Goal: Information Seeking & Learning: Learn about a topic

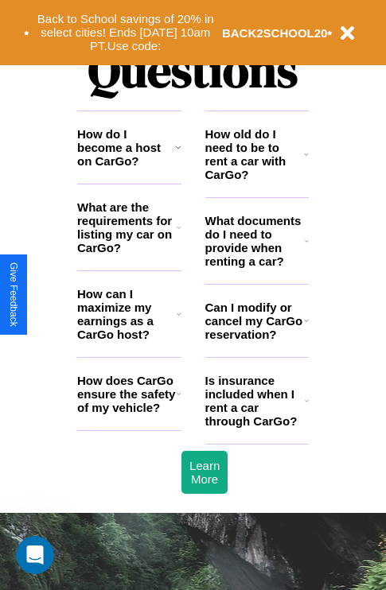
scroll to position [1928, 0]
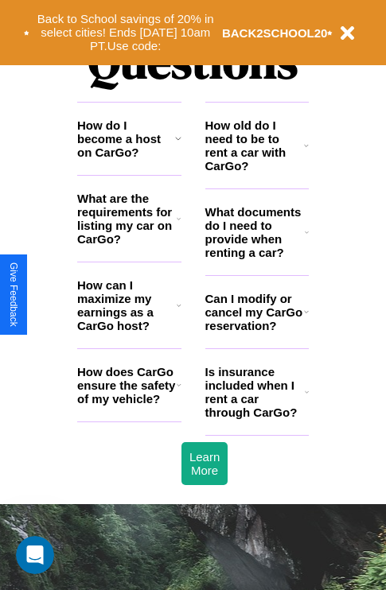
click at [129, 159] on h3 "How do I become a host on CarGo?" at bounding box center [126, 139] width 98 height 41
click at [306, 239] on icon at bounding box center [307, 232] width 4 height 13
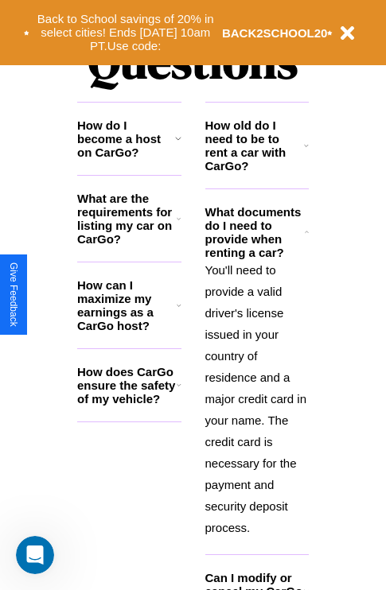
click at [306, 152] on icon at bounding box center [306, 145] width 5 height 13
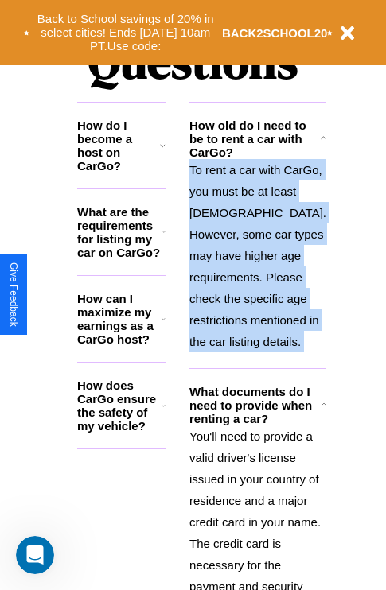
scroll to position [2271, 0]
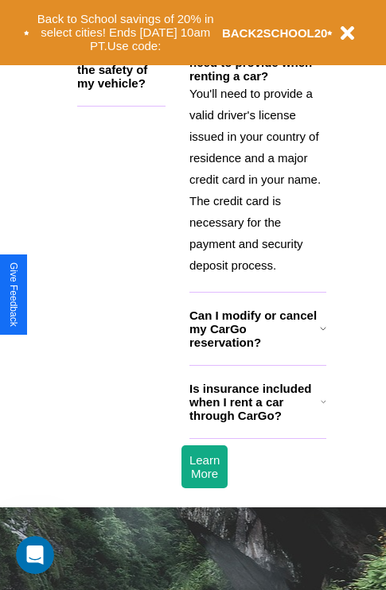
click at [256, 349] on h3 "Can I modify or cancel my CarGo reservation?" at bounding box center [254, 329] width 131 height 41
click at [129, 68] on h3 "How does CarGo ensure the safety of my vehicle?" at bounding box center [119, 63] width 84 height 54
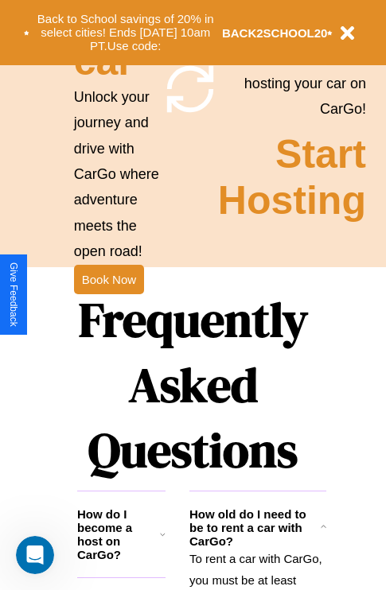
click at [129, 553] on h3 "How do I become a host on CarGo?" at bounding box center [118, 535] width 83 height 54
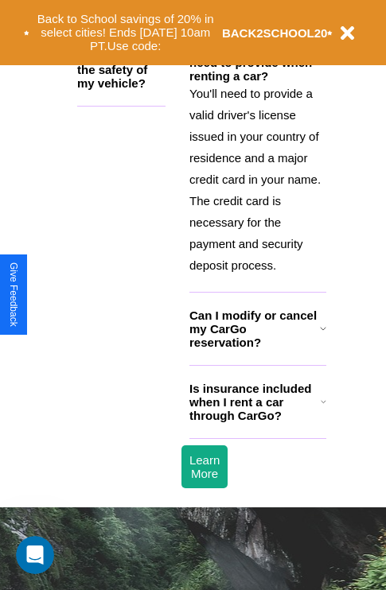
click at [256, 349] on h3 "Can I modify or cancel my CarGo reservation?" at bounding box center [254, 329] width 131 height 41
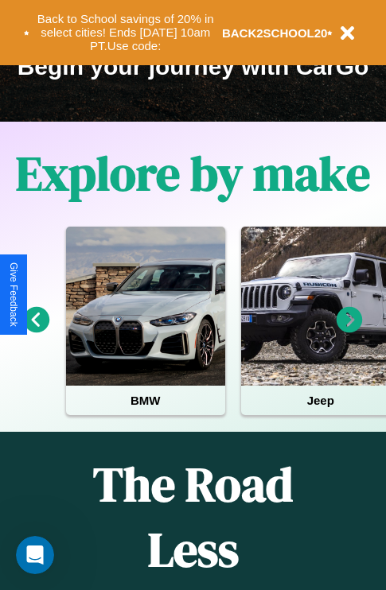
scroll to position [245, 0]
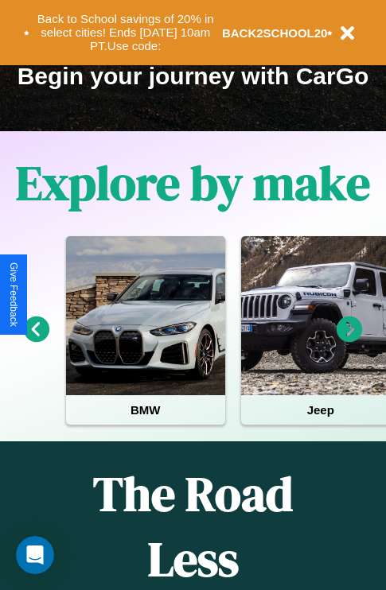
click at [349, 341] on icon at bounding box center [350, 330] width 26 height 26
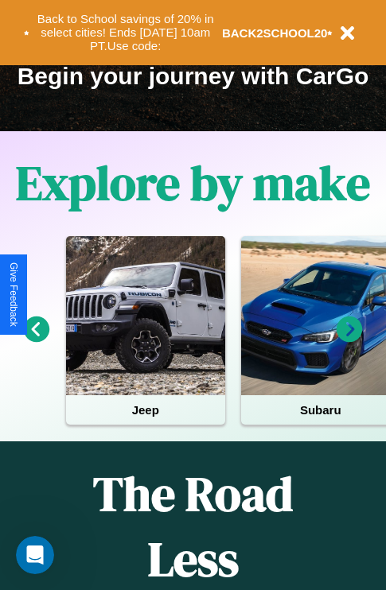
click at [349, 341] on icon at bounding box center [350, 330] width 26 height 26
